Goal: Task Accomplishment & Management: Manage account settings

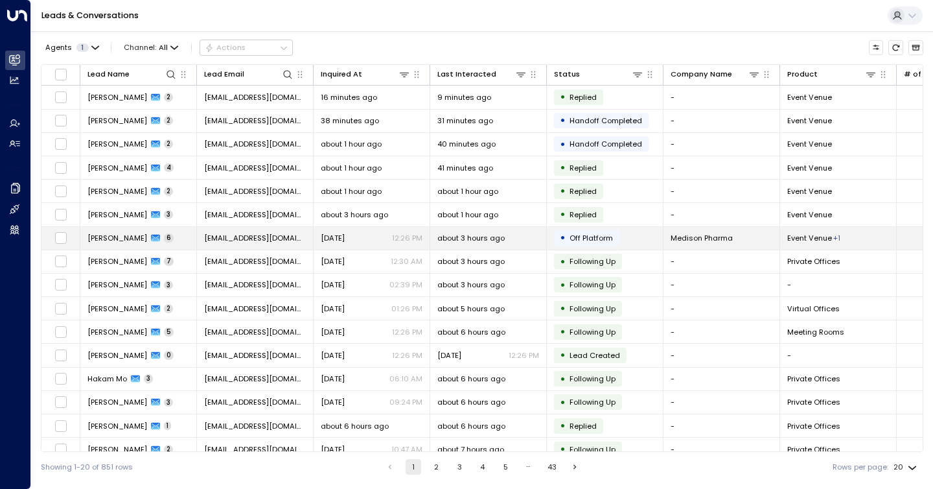
click at [101, 244] on td "[PERSON_NAME] 6" at bounding box center [138, 238] width 117 height 23
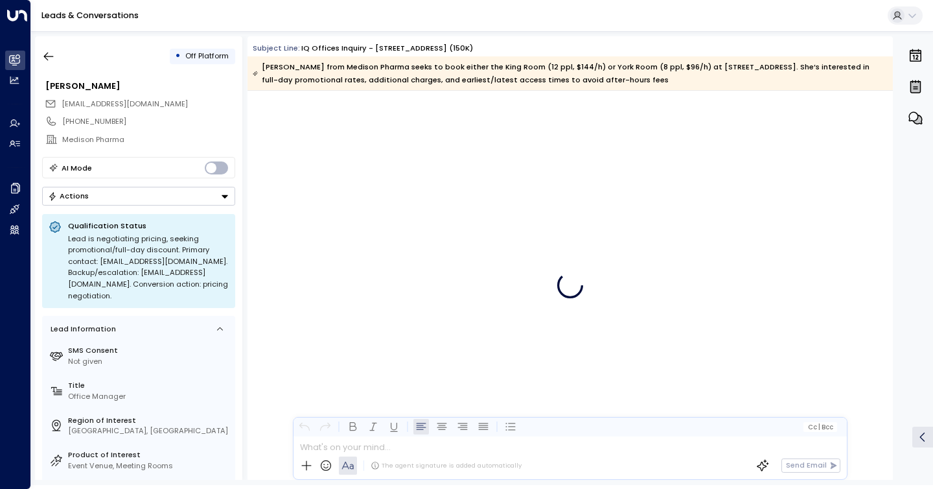
scroll to position [2773, 0]
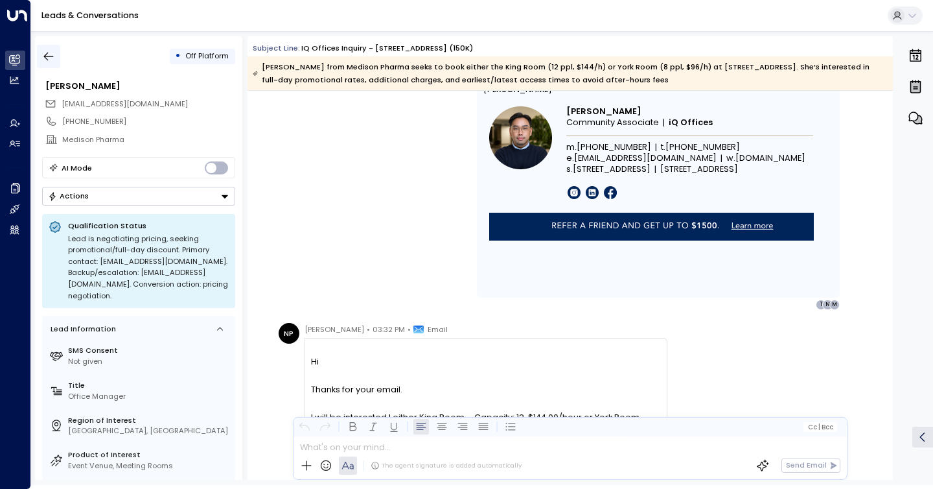
click at [45, 56] on icon "button" at bounding box center [49, 56] width 10 height 8
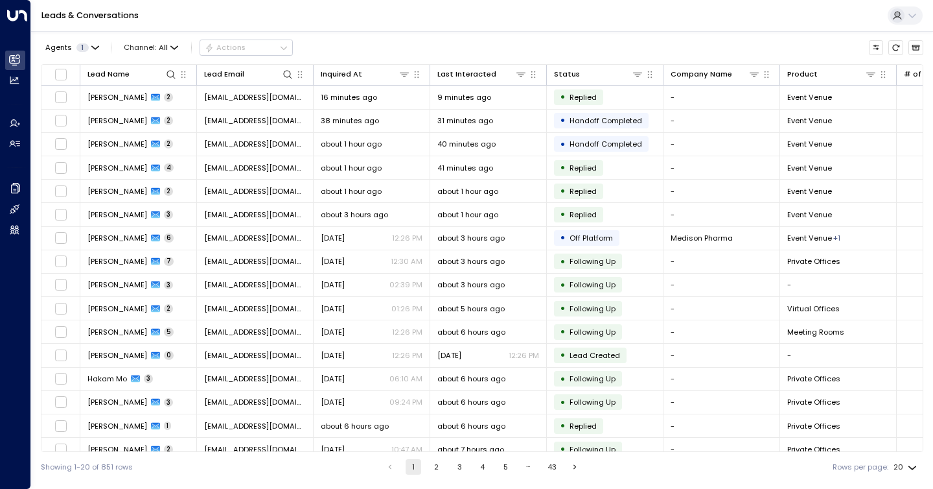
click at [45, 56] on div "Agents 1 Channel: All Actions" at bounding box center [167, 47] width 252 height 23
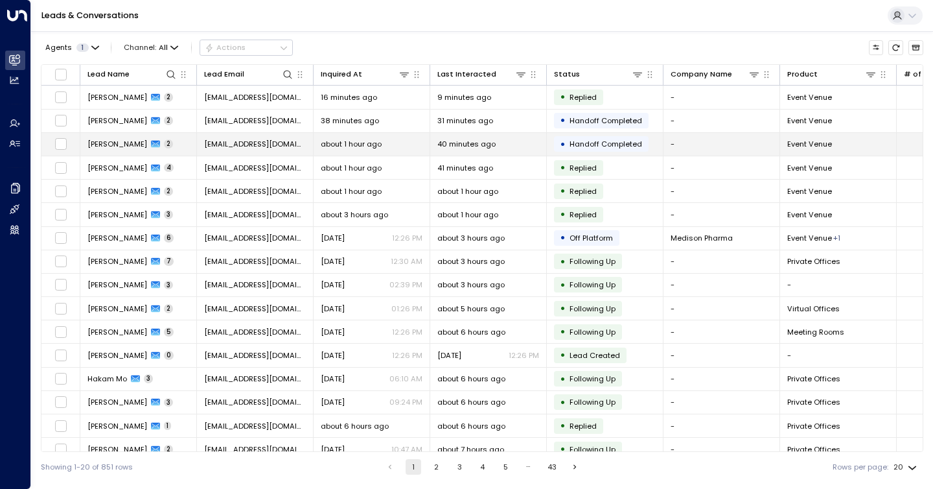
click at [96, 146] on span "[PERSON_NAME]" at bounding box center [117, 144] width 60 height 10
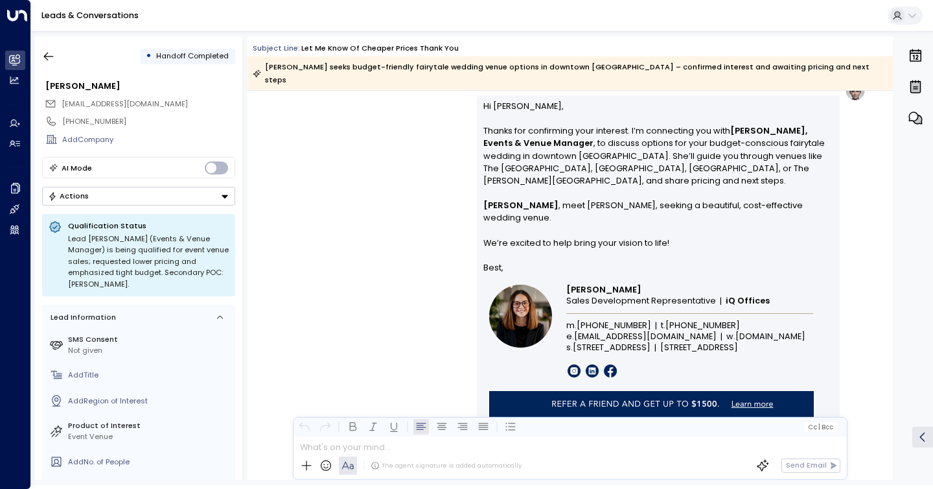
scroll to position [167, 0]
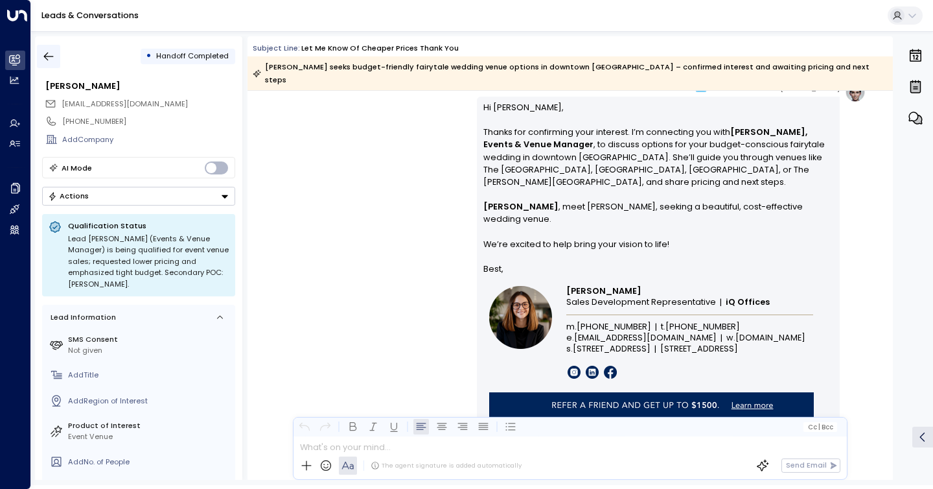
click at [55, 57] on button "button" at bounding box center [48, 56] width 23 height 23
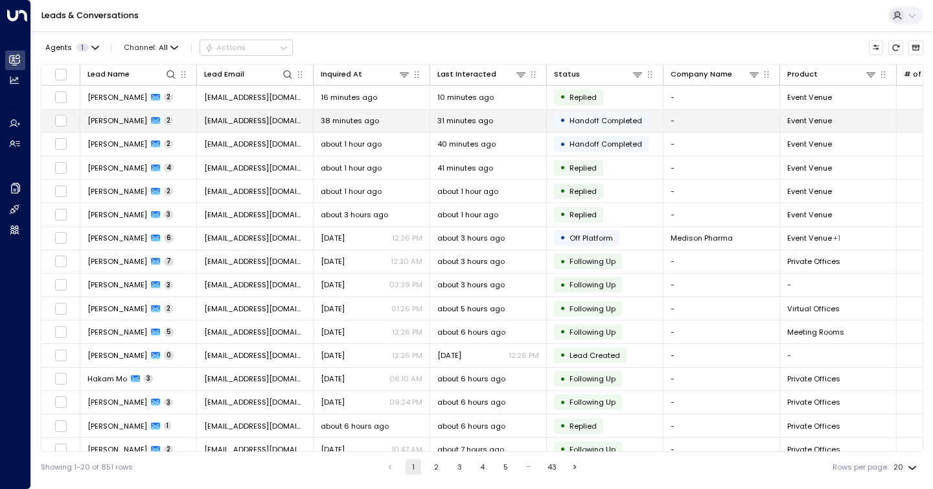
click at [116, 121] on span "[PERSON_NAME]" at bounding box center [117, 120] width 60 height 10
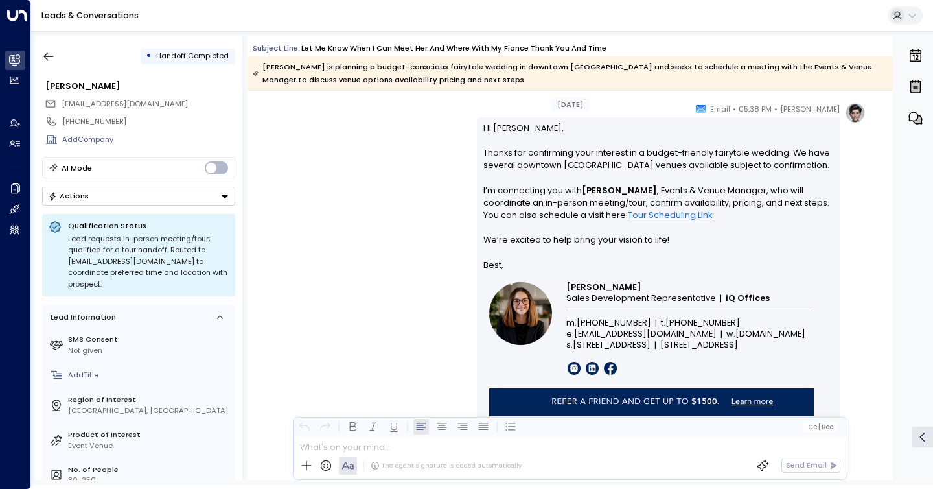
scroll to position [144, 0]
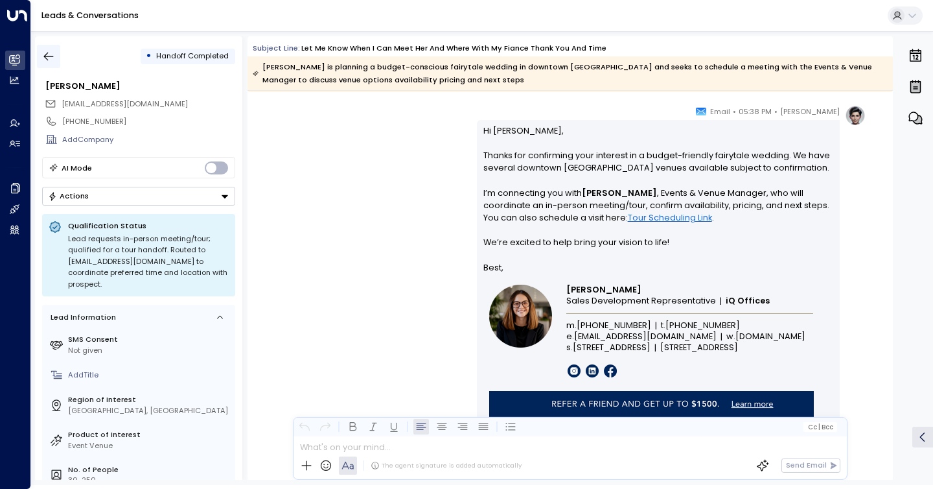
click at [46, 57] on icon "button" at bounding box center [48, 56] width 13 height 13
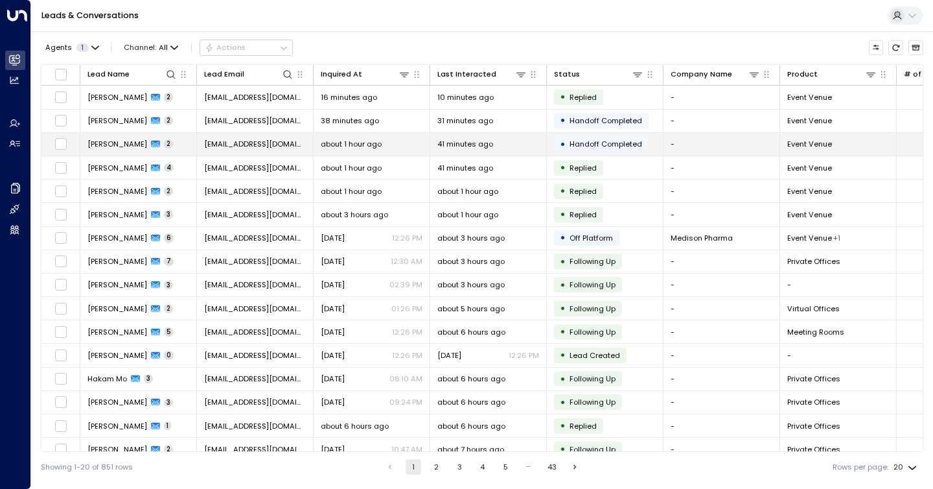
click at [105, 143] on span "[PERSON_NAME]" at bounding box center [117, 144] width 60 height 10
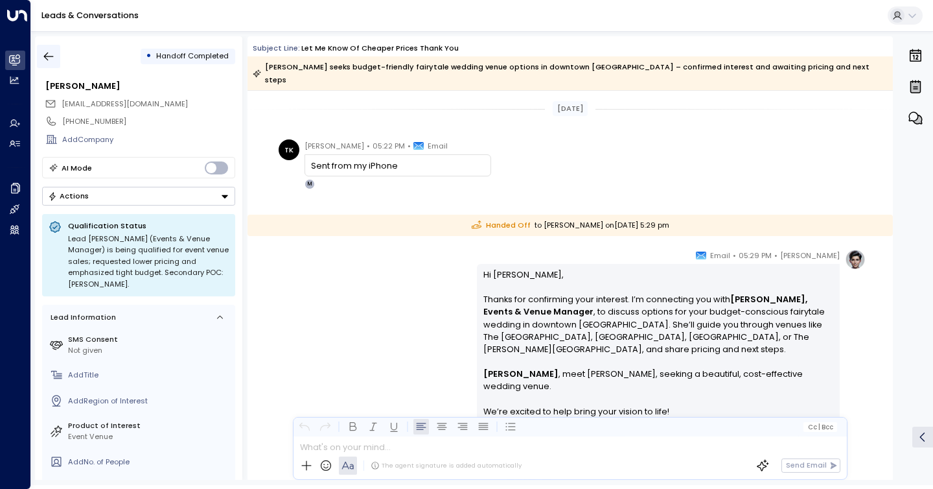
click at [45, 56] on icon "button" at bounding box center [49, 56] width 10 height 8
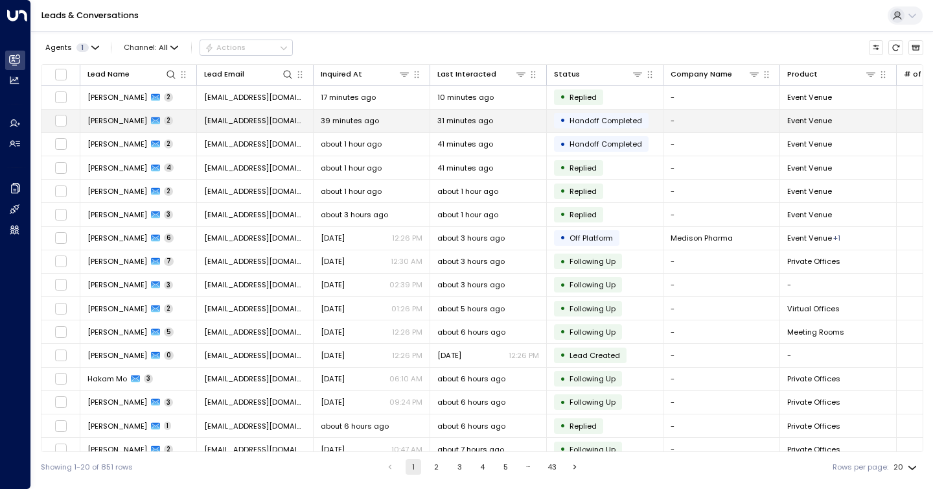
click at [107, 121] on span "[PERSON_NAME]" at bounding box center [117, 120] width 60 height 10
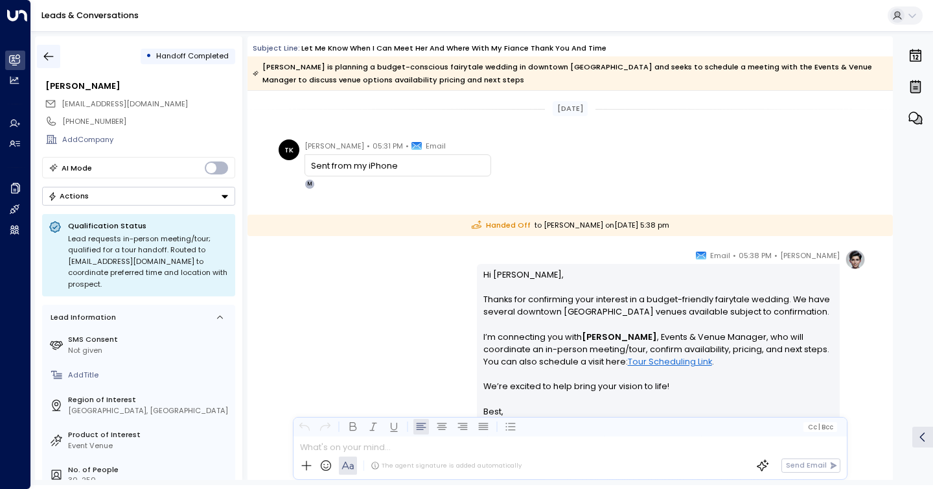
click at [51, 58] on icon "button" at bounding box center [48, 56] width 13 height 13
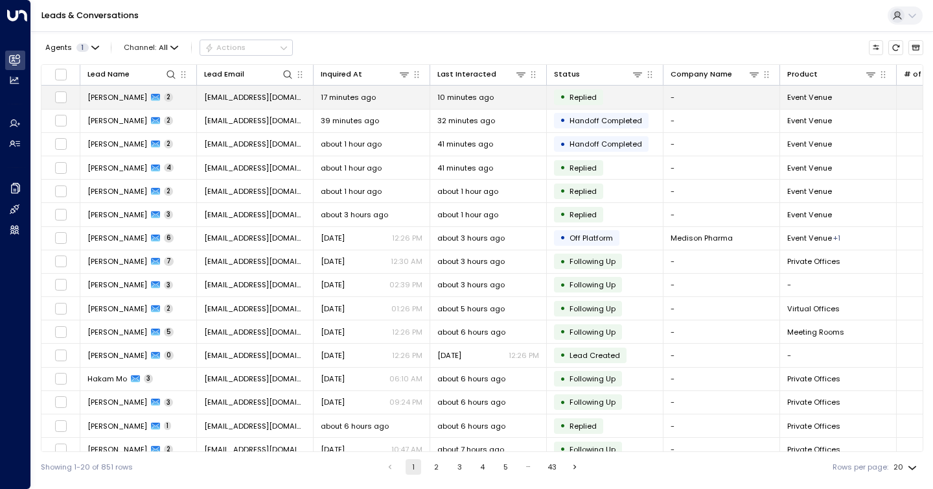
click at [119, 93] on span "[PERSON_NAME]" at bounding box center [117, 97] width 60 height 10
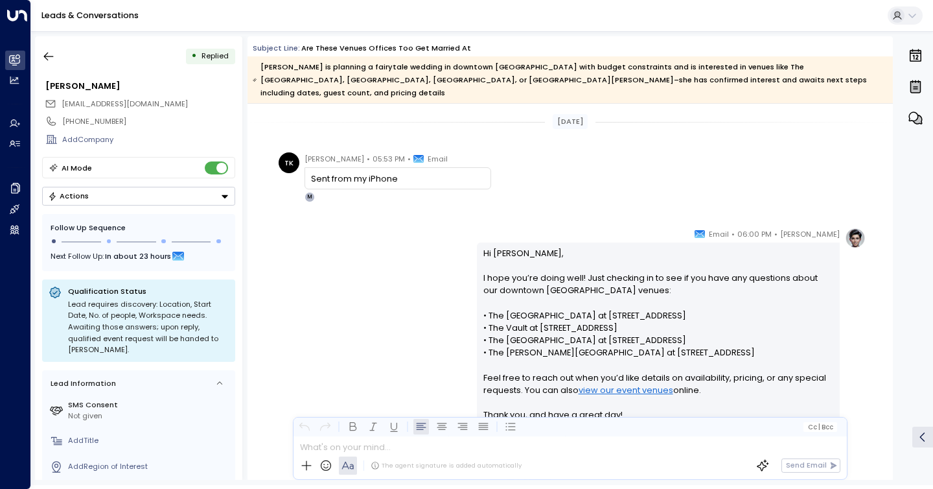
click at [335, 172] on div "Sent from my iPhone" at bounding box center [397, 178] width 173 height 12
click at [48, 55] on icon "button" at bounding box center [48, 56] width 13 height 13
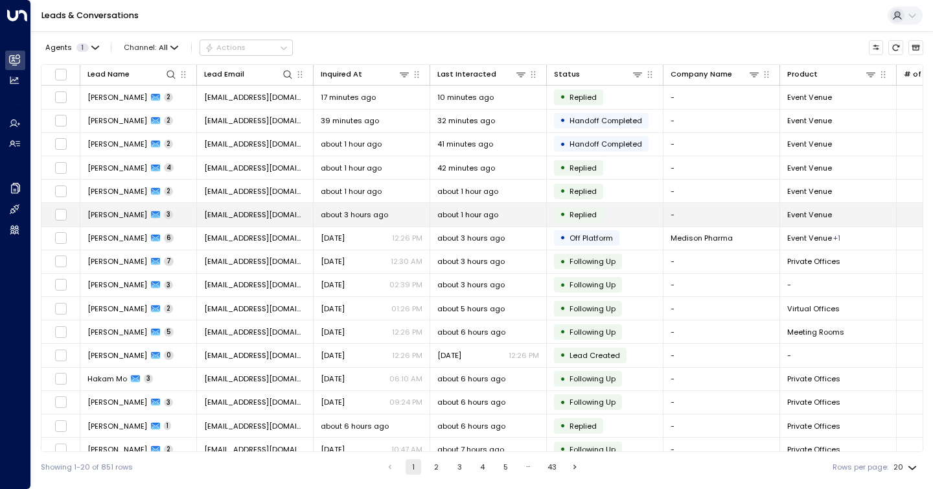
click at [93, 211] on span "[PERSON_NAME]" at bounding box center [117, 214] width 60 height 10
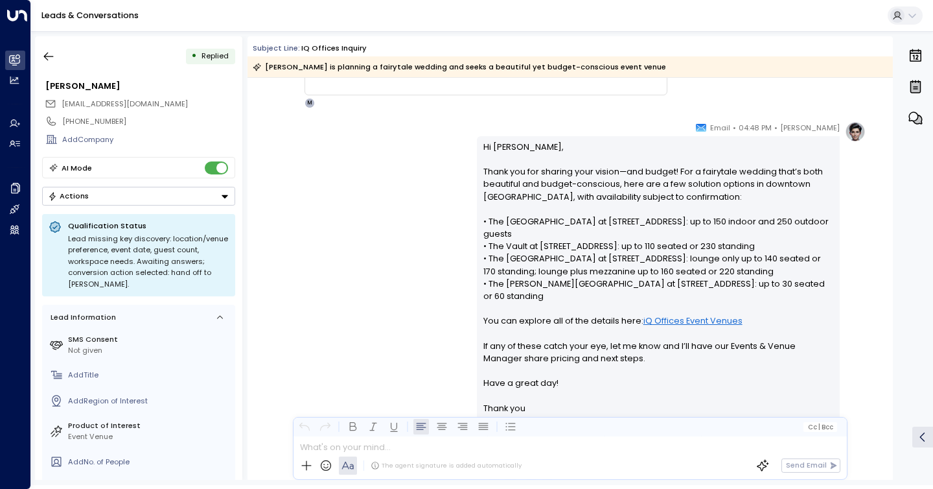
scroll to position [1610, 0]
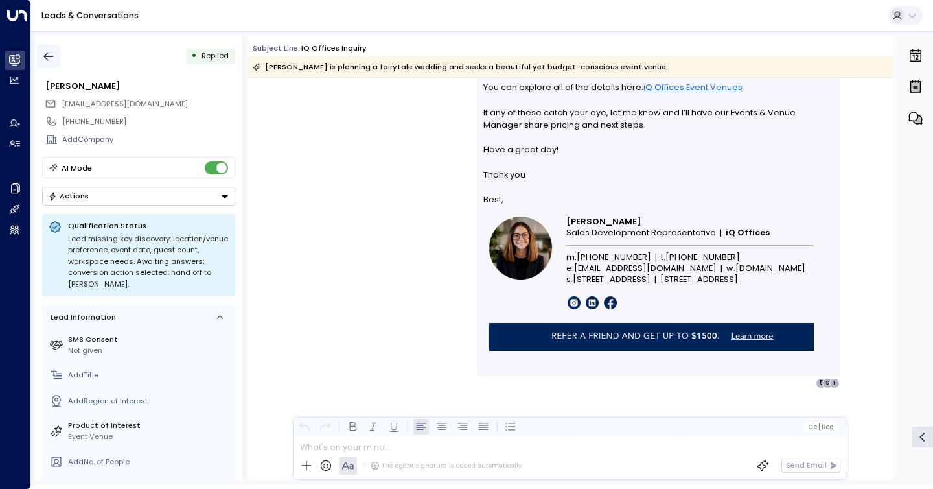
click at [60, 52] on div "• Replied" at bounding box center [138, 56] width 193 height 23
click at [42, 53] on icon "button" at bounding box center [48, 56] width 13 height 13
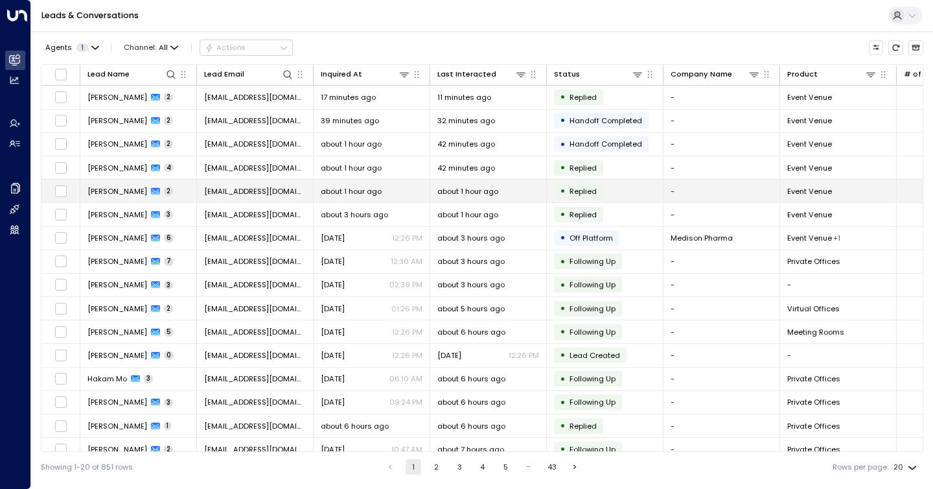
click at [111, 191] on span "[PERSON_NAME]" at bounding box center [117, 191] width 60 height 10
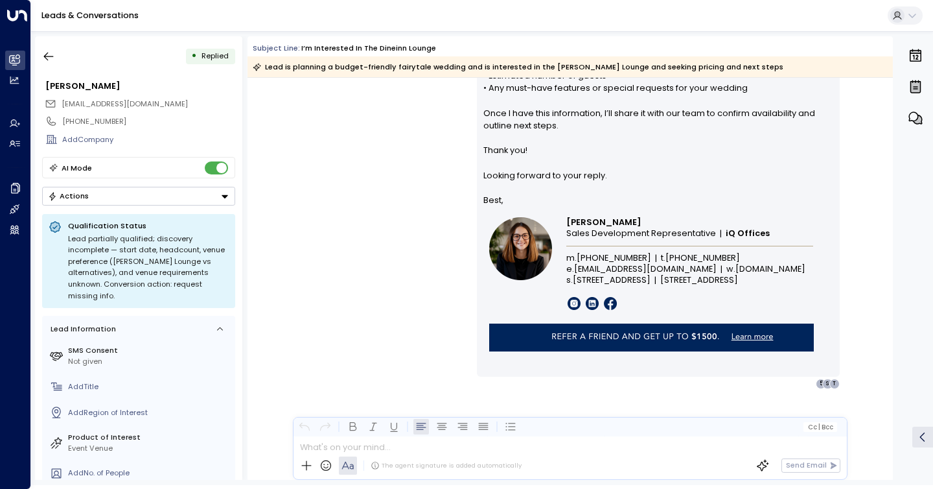
scroll to position [238, 0]
click at [45, 53] on icon "button" at bounding box center [48, 56] width 13 height 13
